Goal: Information Seeking & Learning: Learn about a topic

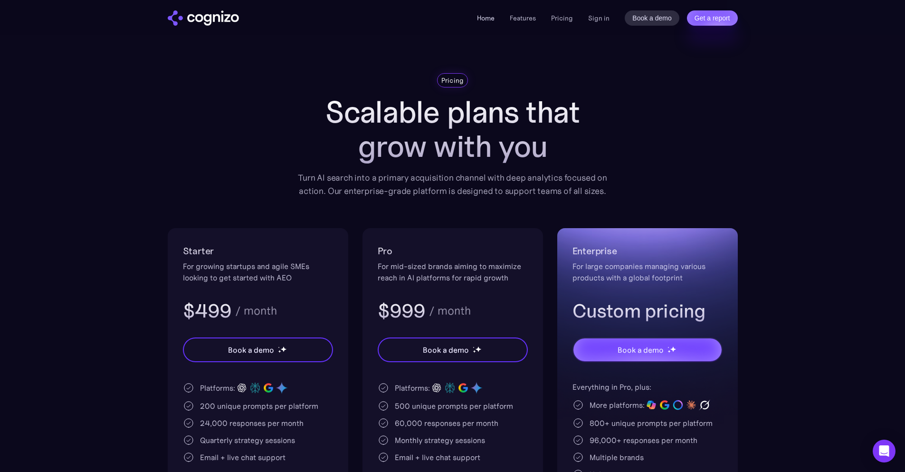
click at [487, 15] on link "Home" at bounding box center [486, 18] width 18 height 9
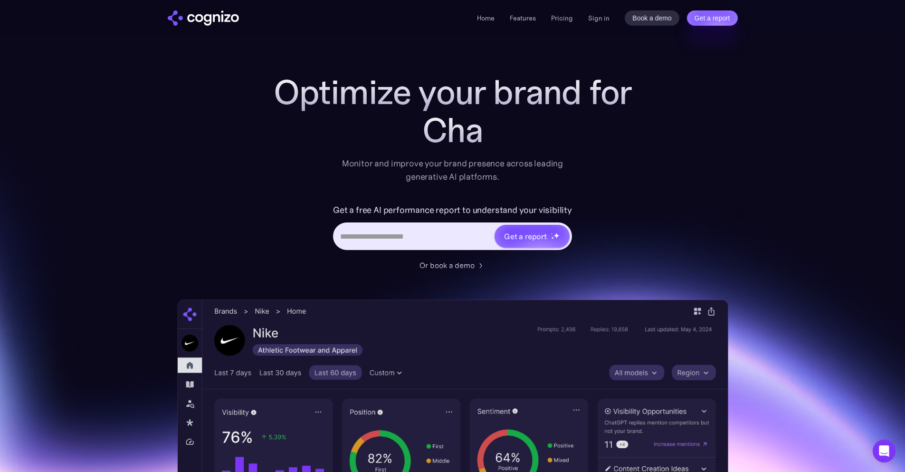
click at [853, 171] on section "Optimize your brand for Cha Monitor and improve your brand presence across lead…" at bounding box center [452, 385] width 905 height 624
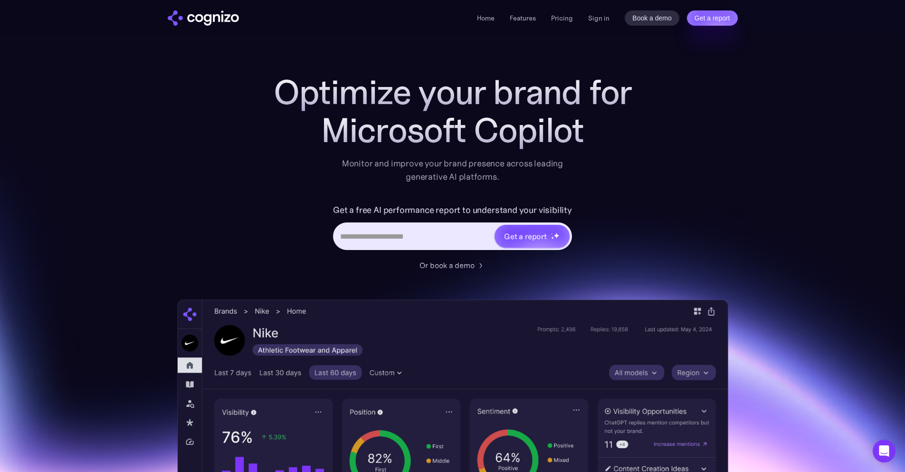
click at [742, 225] on section "Optimize your brand for Microsoft Copilot Monitor and improve your brand presen…" at bounding box center [452, 385] width 905 height 624
click at [742, 225] on section "Optimize your brand for Microsoft Copil Monitor and improve your brand presence…" at bounding box center [452, 385] width 905 height 624
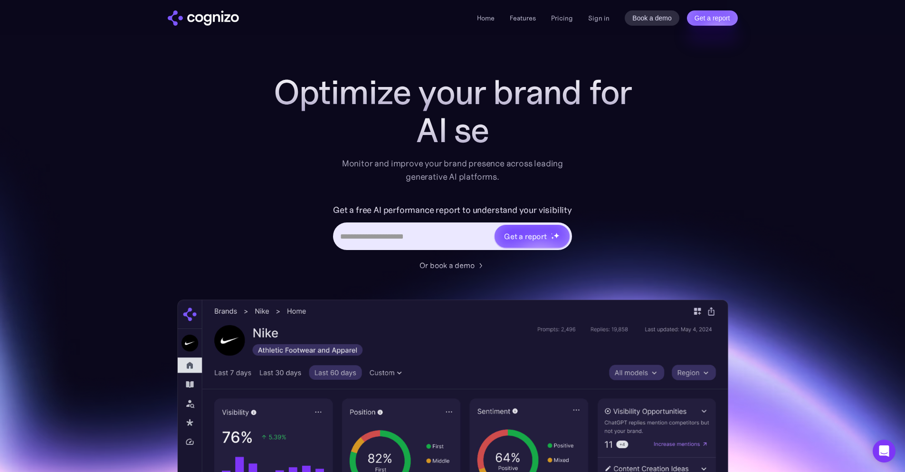
click at [735, 231] on section "Optimize your brand for AI se Monitor and improve your brand presence across le…" at bounding box center [452, 385] width 905 height 624
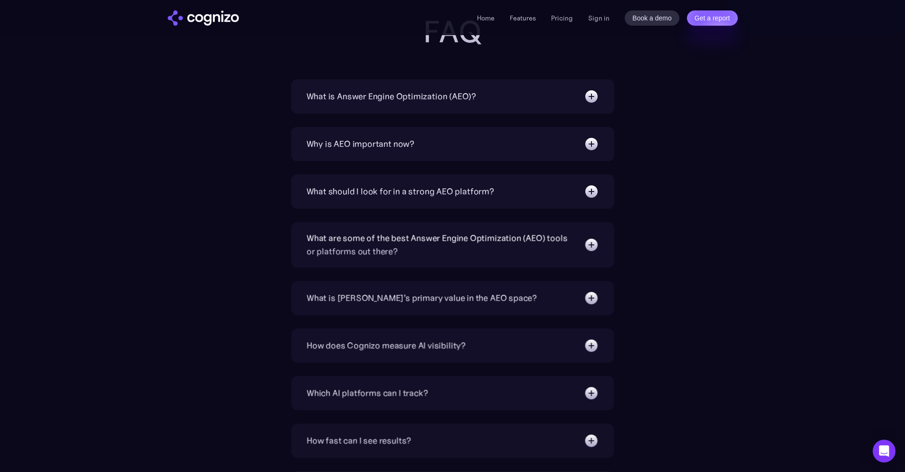
scroll to position [3047, 0]
click at [510, 145] on div "Why is AEO important now?" at bounding box center [453, 145] width 293 height 15
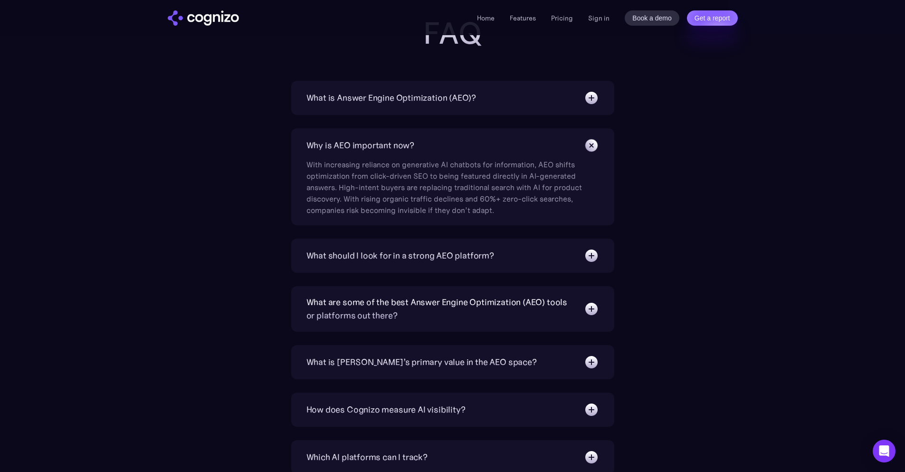
click at [510, 145] on div "Why is AEO important now?" at bounding box center [453, 145] width 293 height 15
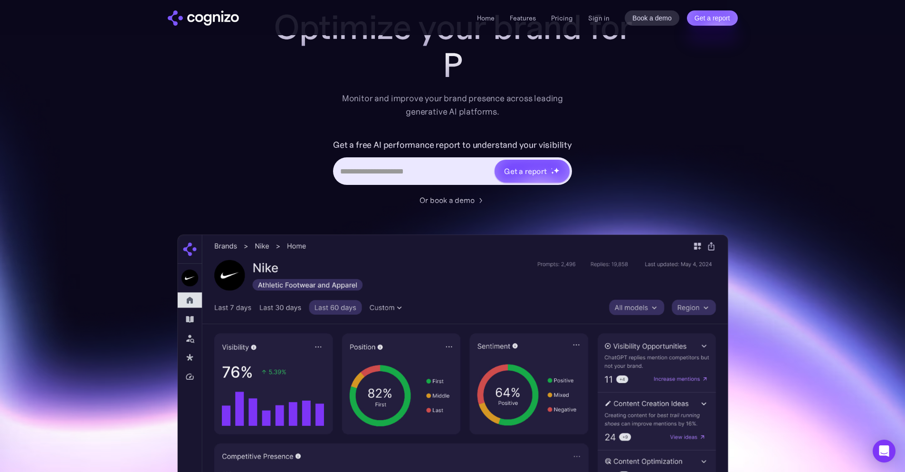
scroll to position [0, 0]
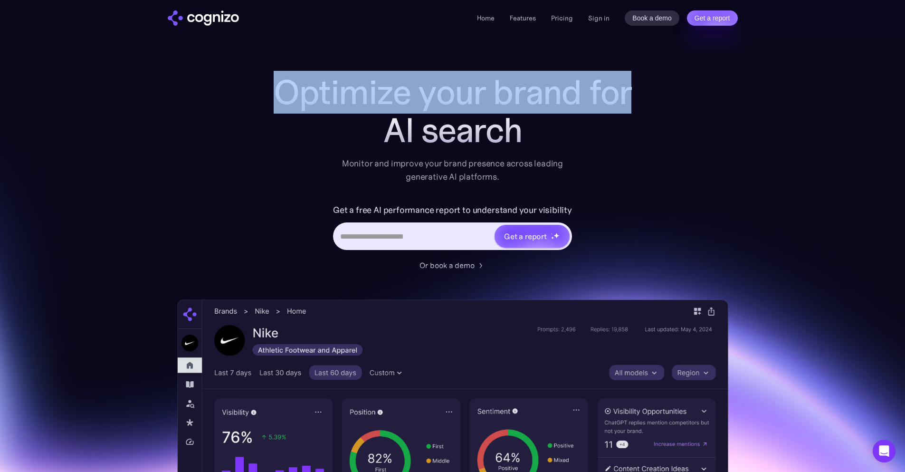
drag, startPoint x: 281, startPoint y: 84, endPoint x: 636, endPoint y: 143, distance: 359.9
click at [636, 143] on div "Optimize your brand for AI search" at bounding box center [453, 111] width 380 height 76
click at [540, 129] on div "G" at bounding box center [453, 130] width 380 height 38
copy h1 "Optimize your brand for"
